Goal: Check status: Check status

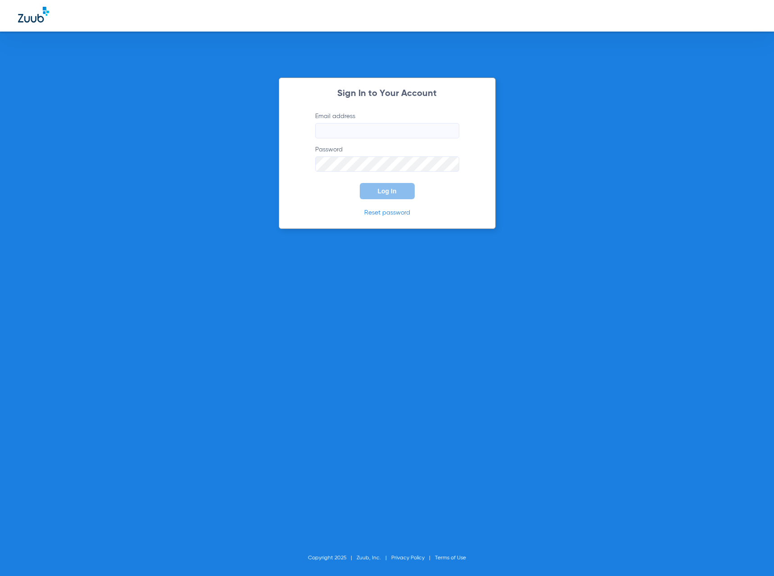
type input "[EMAIL_ADDRESS][DOMAIN_NAME]"
click at [384, 187] on button "Log In" at bounding box center [387, 191] width 55 height 16
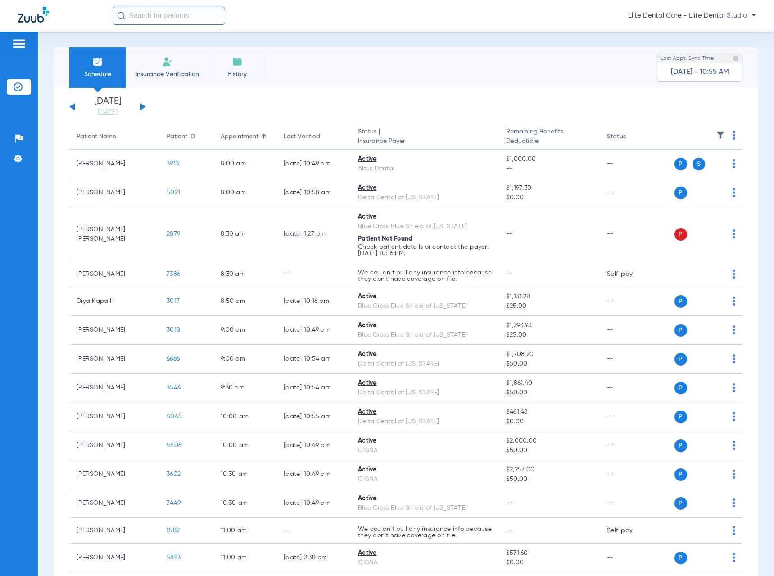
click at [141, 107] on button at bounding box center [143, 106] width 5 height 7
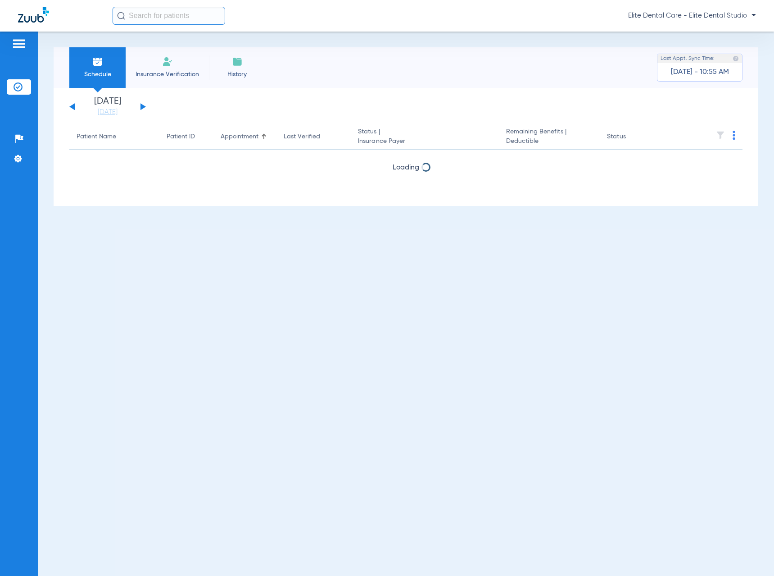
click at [141, 107] on button at bounding box center [143, 106] width 5 height 7
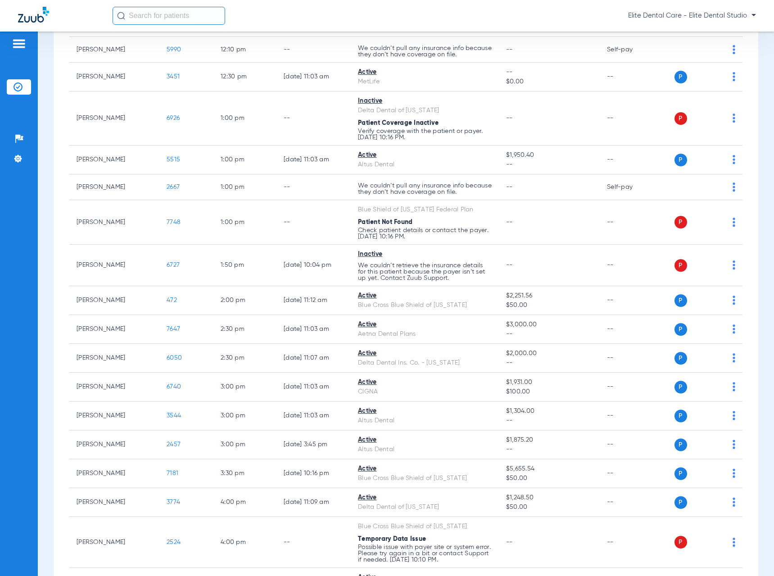
scroll to position [676, 0]
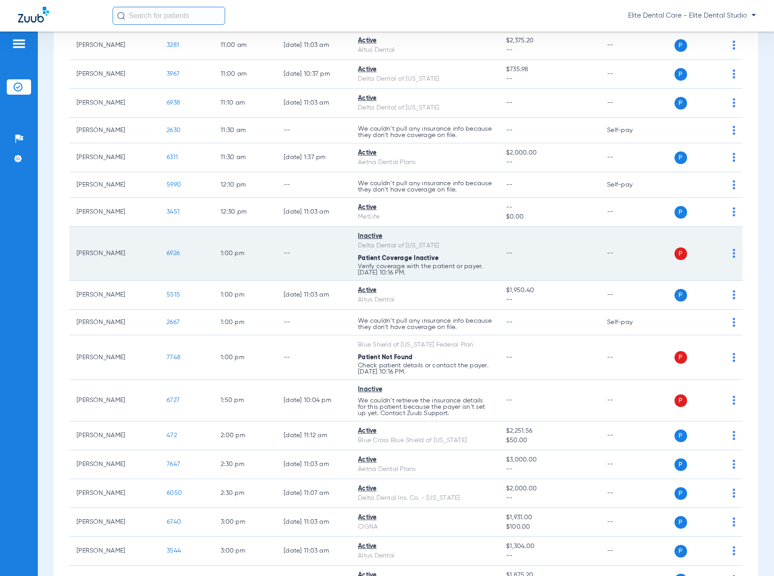
drag, startPoint x: 77, startPoint y: 255, endPoint x: 129, endPoint y: 255, distance: 52.7
click at [129, 255] on td "[PERSON_NAME]" at bounding box center [114, 254] width 90 height 54
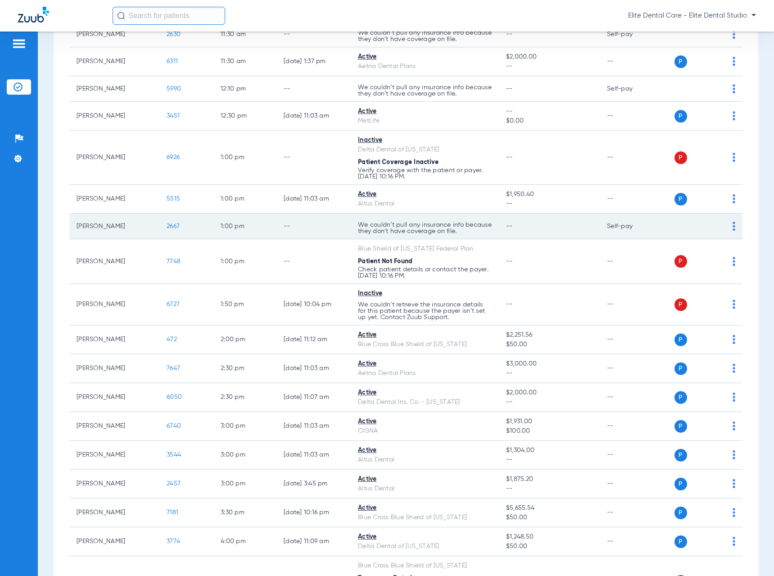
scroll to position [811, 0]
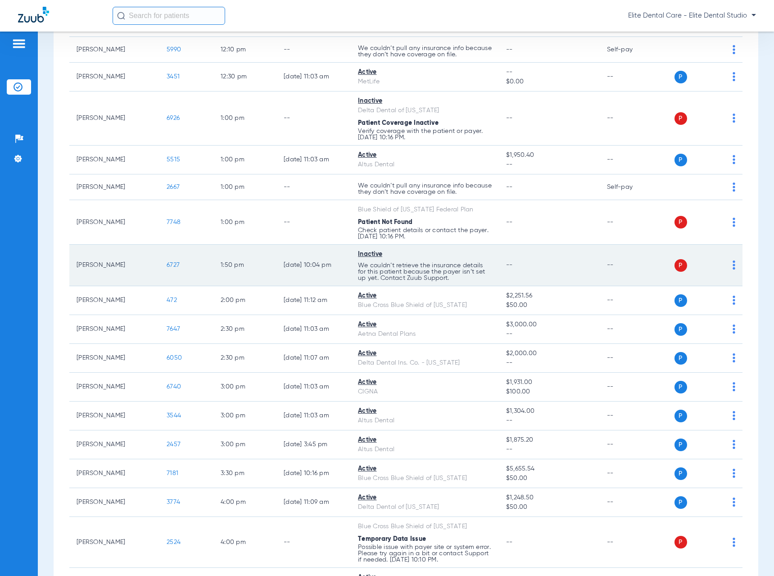
drag, startPoint x: 78, startPoint y: 264, endPoint x: 142, endPoint y: 269, distance: 64.2
click at [146, 268] on td "[PERSON_NAME]" at bounding box center [114, 265] width 90 height 41
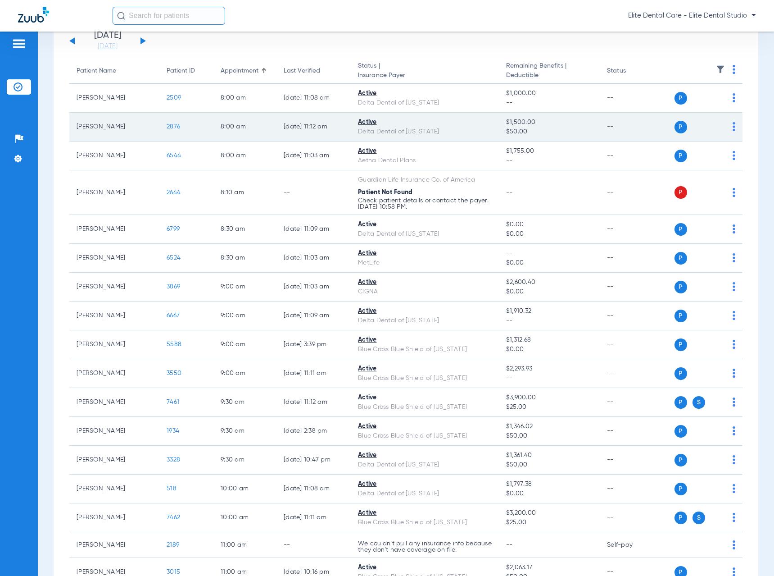
scroll to position [0, 0]
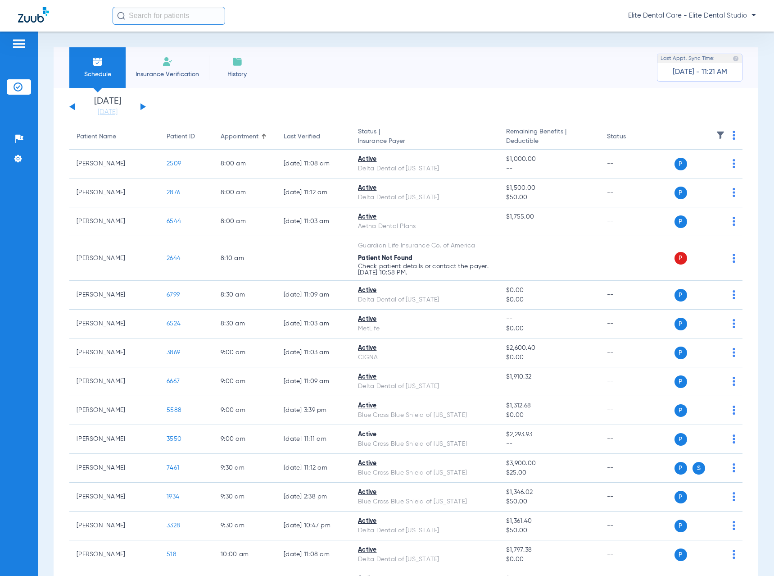
click at [143, 105] on button at bounding box center [143, 106] width 5 height 7
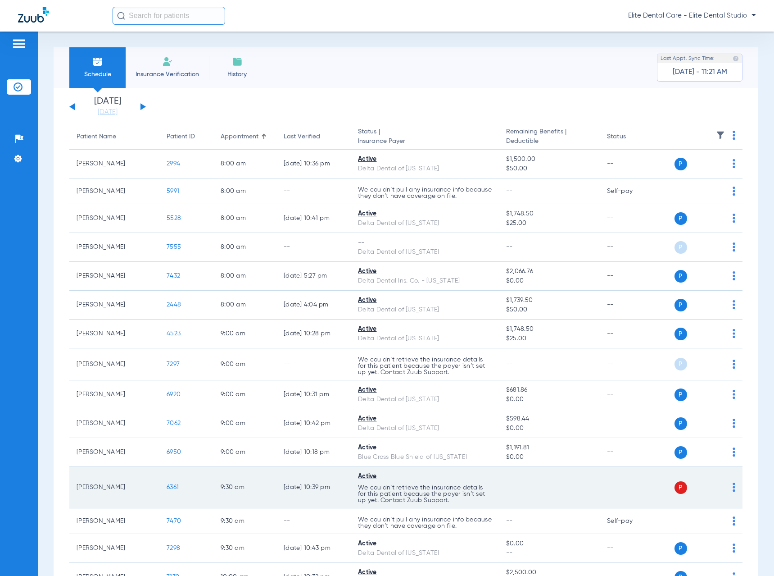
drag, startPoint x: 99, startPoint y: 488, endPoint x: 129, endPoint y: 491, distance: 29.9
click at [129, 491] on td "[PERSON_NAME]" at bounding box center [114, 487] width 90 height 41
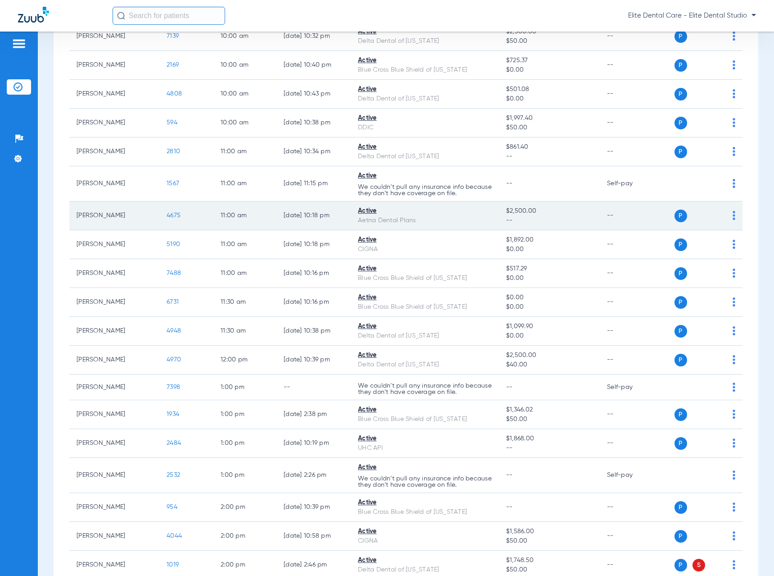
scroll to position [676, 0]
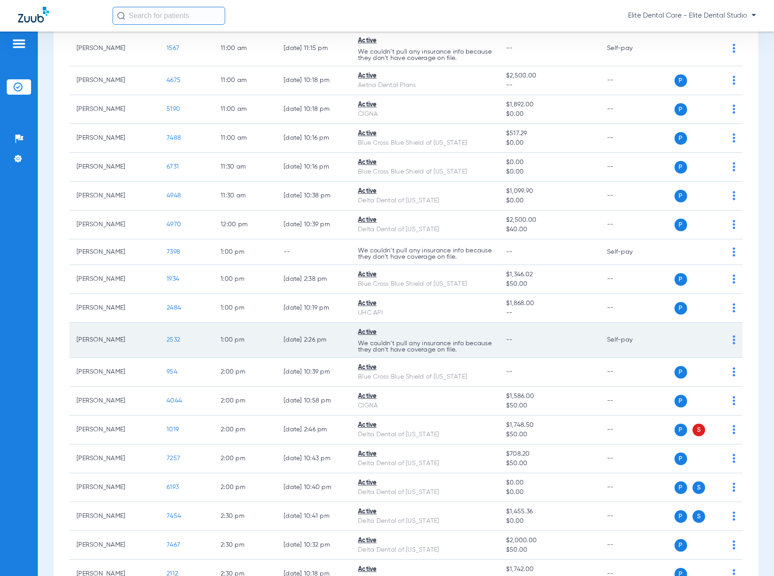
click at [283, 340] on td "[DATE] 2:26 PM" at bounding box center [314, 340] width 74 height 35
drag, startPoint x: 289, startPoint y: 339, endPoint x: 325, endPoint y: 337, distance: 36.1
click at [325, 337] on td "[DATE] 2:26 PM" at bounding box center [314, 340] width 74 height 35
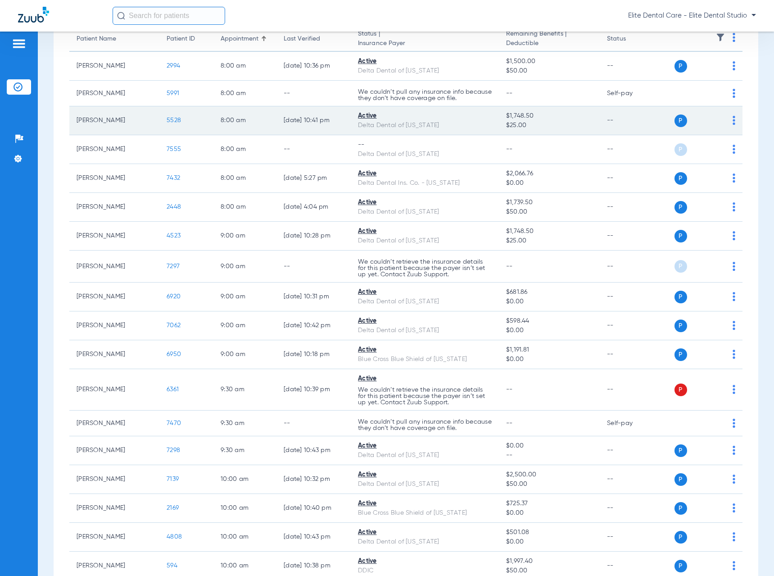
scroll to position [0, 0]
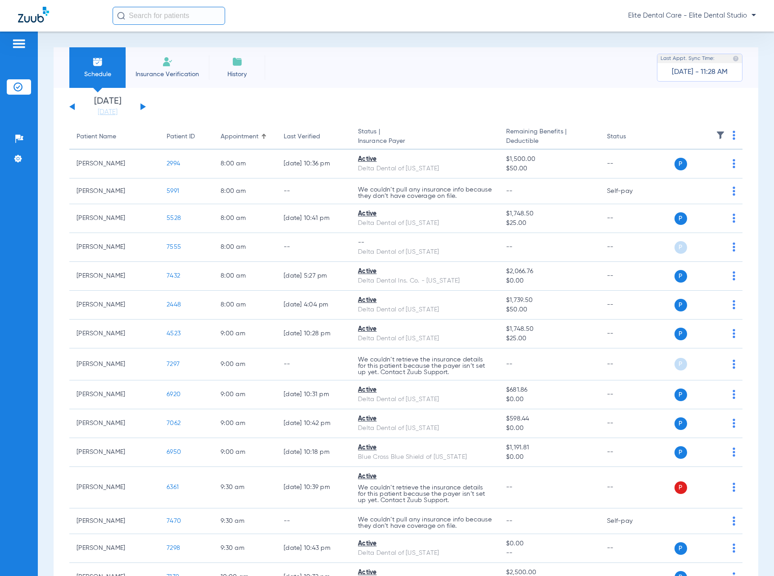
click at [143, 106] on button at bounding box center [143, 106] width 5 height 7
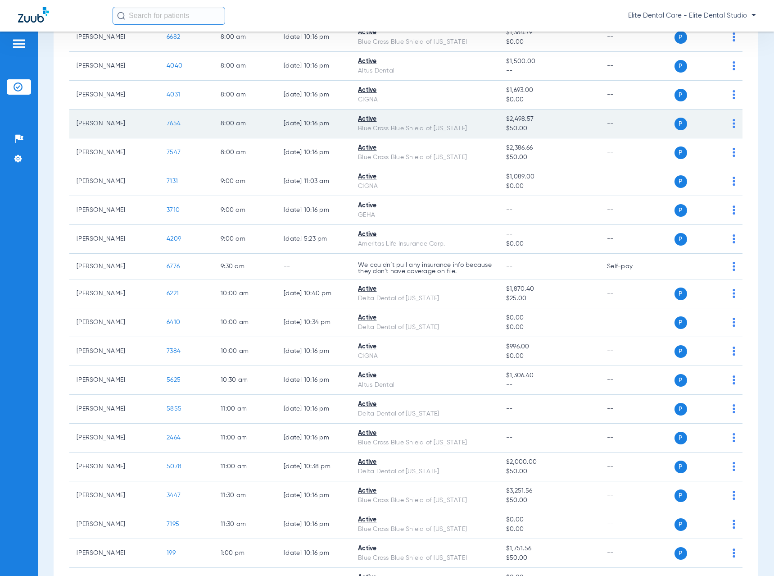
scroll to position [180, 0]
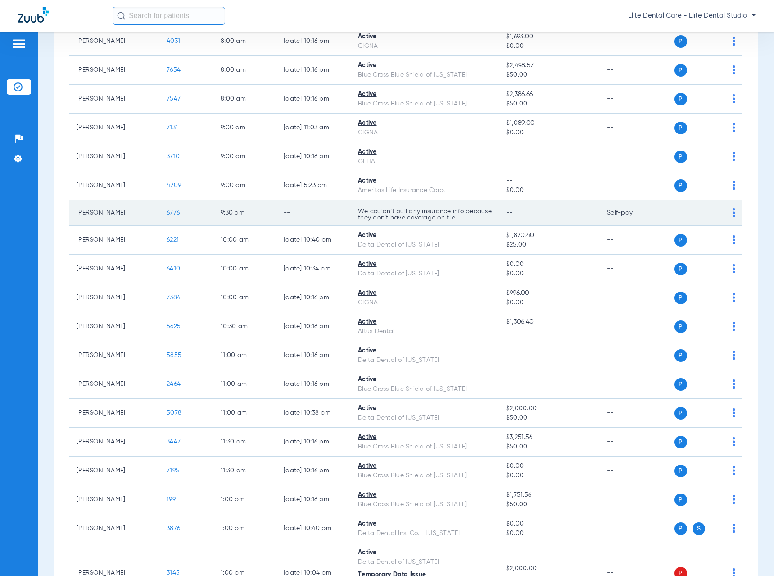
drag, startPoint x: 85, startPoint y: 212, endPoint x: 120, endPoint y: 209, distance: 35.2
click at [120, 209] on td "[PERSON_NAME]" at bounding box center [114, 213] width 90 height 26
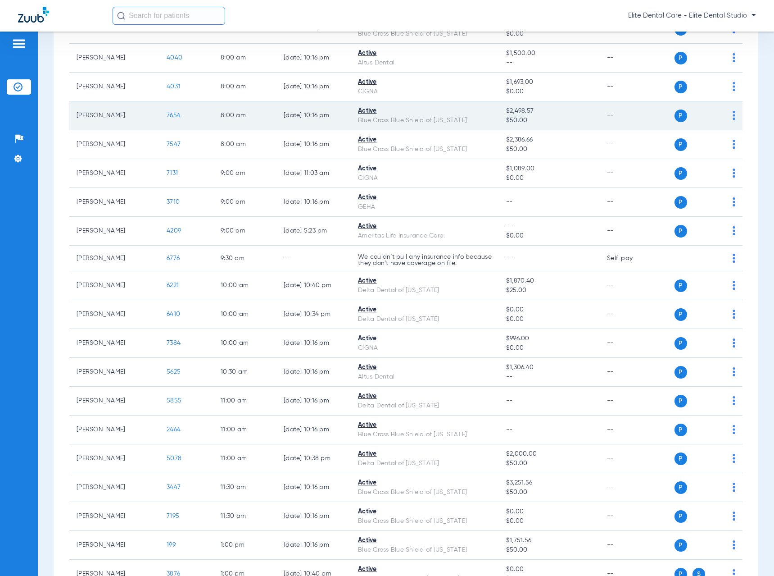
scroll to position [0, 0]
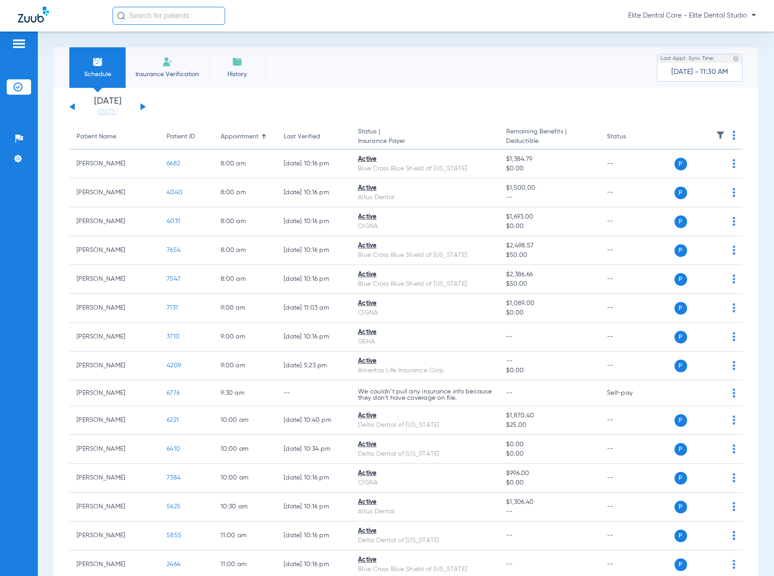
click at [143, 108] on button at bounding box center [143, 106] width 5 height 7
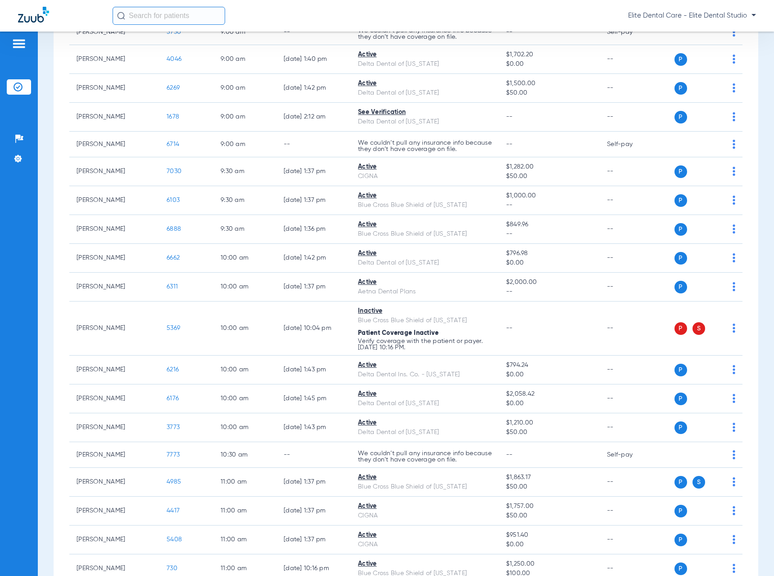
scroll to position [405, 0]
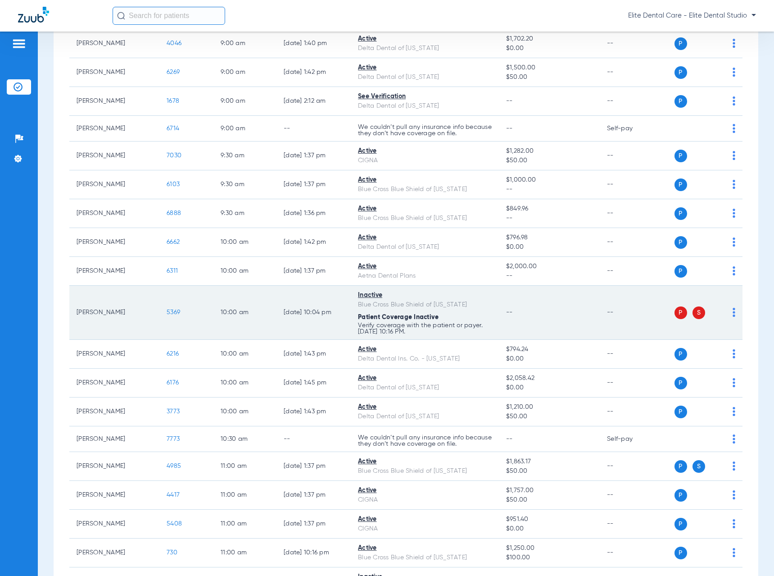
drag, startPoint x: 77, startPoint y: 313, endPoint x: 124, endPoint y: 314, distance: 46.9
click at [124, 314] on td "[PERSON_NAME]" at bounding box center [114, 313] width 90 height 54
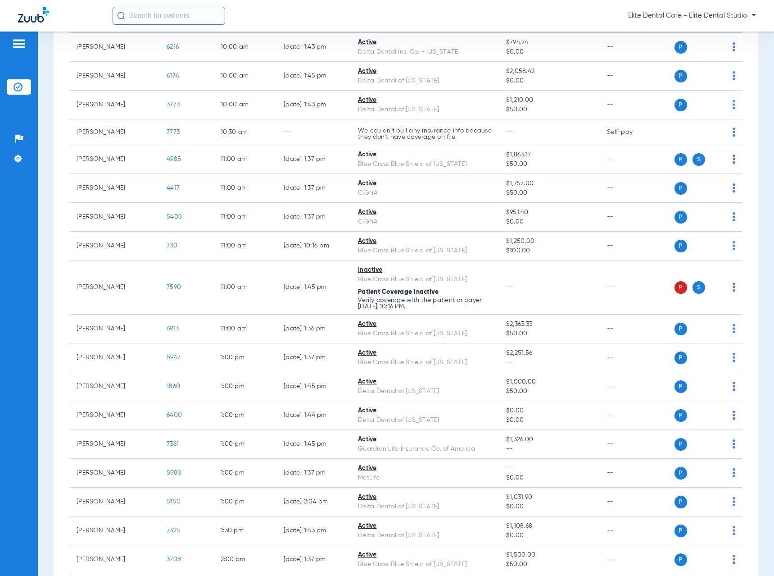
scroll to position [721, 0]
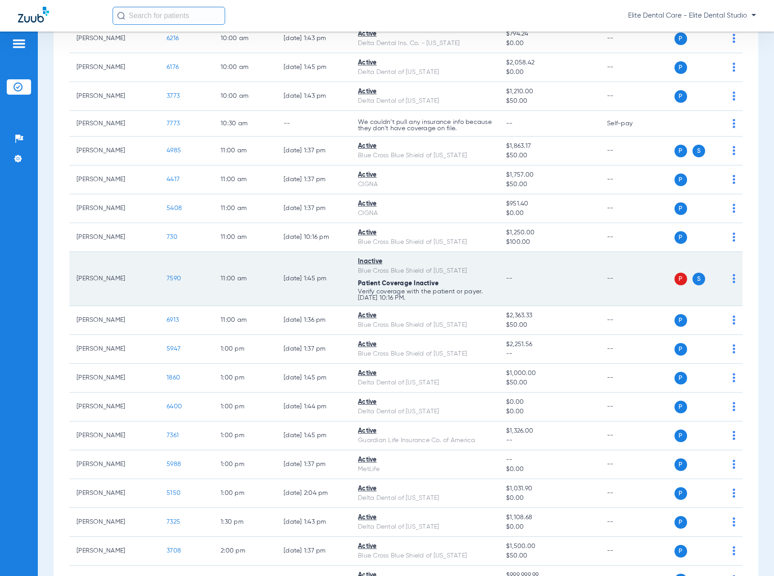
drag, startPoint x: 76, startPoint y: 278, endPoint x: 133, endPoint y: 278, distance: 56.8
click at [133, 278] on td "[PERSON_NAME]" at bounding box center [114, 279] width 90 height 54
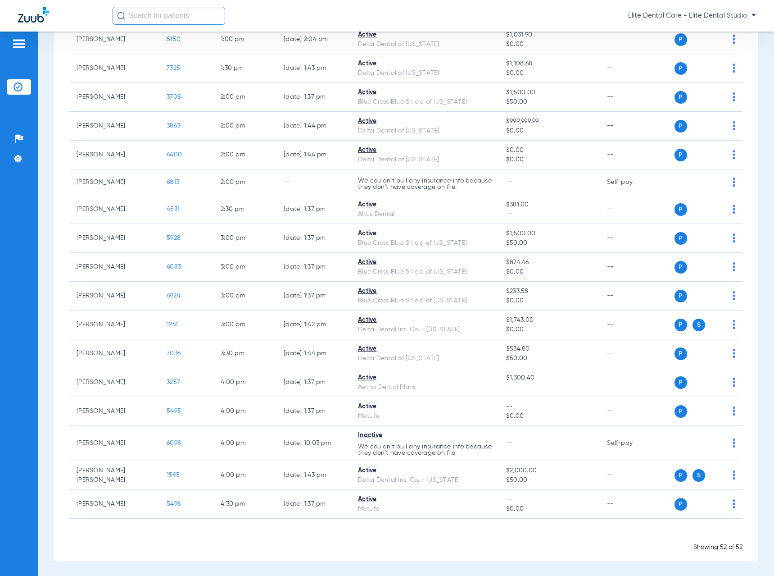
scroll to position [1175, 0]
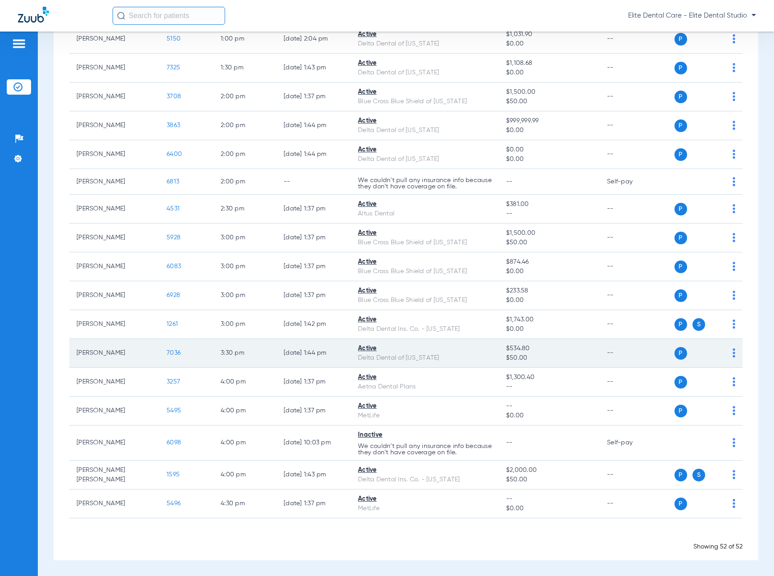
drag, startPoint x: 102, startPoint y: 441, endPoint x: 126, endPoint y: 359, distance: 85.7
click at [123, 441] on td "[PERSON_NAME]" at bounding box center [114, 442] width 90 height 35
